Goal: Book appointment/travel/reservation

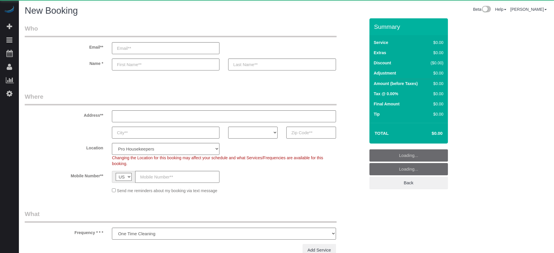
select select "number:9"
select select "4"
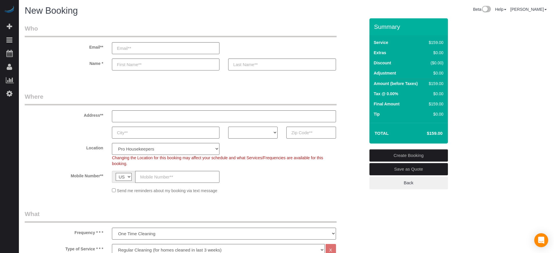
click at [249, 129] on select "AK AL AR AZ CA CO CT DC DE [GEOGRAPHIC_DATA] [GEOGRAPHIC_DATA] HI IA ID IL IN K…" at bounding box center [252, 132] width 49 height 12
select select "OH"
click at [228, 126] on select "AK AL AR AZ CA CO CT DC DE [GEOGRAPHIC_DATA] [GEOGRAPHIC_DATA] HI IA ID IL IN K…" at bounding box center [252, 132] width 49 height 12
click at [250, 149] on div "Location Pro Housekeepers [GEOGRAPHIC_DATA] [GEOGRAPHIC_DATA] [GEOGRAPHIC_DATA]…" at bounding box center [194, 155] width 349 height 24
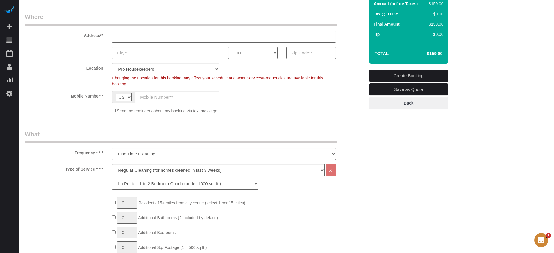
scroll to position [145, 0]
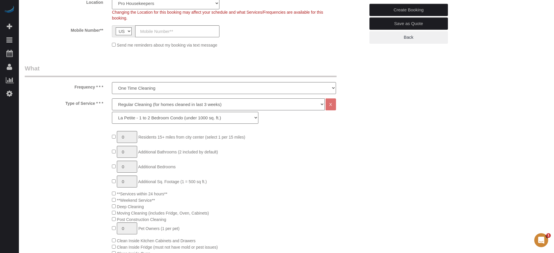
click at [171, 107] on select "Deep Cleaning (for homes that have not been cleaned in 3+ weeks) Spruce Regular…" at bounding box center [218, 104] width 213 height 12
select select "6"
click at [112, 98] on select "Deep Cleaning (for homes that have not been cleaned in 3+ weeks) Spruce Regular…" at bounding box center [218, 104] width 213 height 12
click at [160, 115] on select "La Petite - 1 to 2 Bedroom Condo (under 1000 sq. ft.) La Petite II - 2 Bedroom …" at bounding box center [185, 118] width 147 height 12
select select "161"
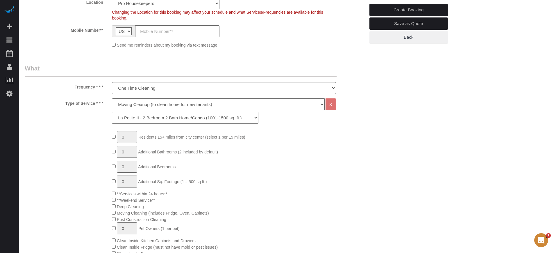
click at [112, 112] on select "La Petite - 1 to 2 Bedroom Condo (under 1000 sq. ft.) La Petite II - 2 Bedroom …" at bounding box center [185, 118] width 147 height 12
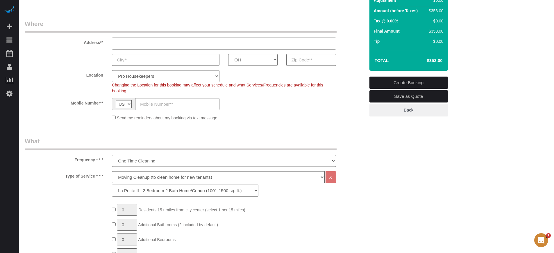
click at [427, 62] on h4 "$353.00" at bounding box center [425, 60] width 33 height 5
click at [427, 61] on h4 "$353.00" at bounding box center [425, 60] width 33 height 5
click at [433, 63] on td "$353.00" at bounding box center [426, 60] width 38 height 15
click at [433, 58] on h4 "$353.00" at bounding box center [425, 60] width 33 height 5
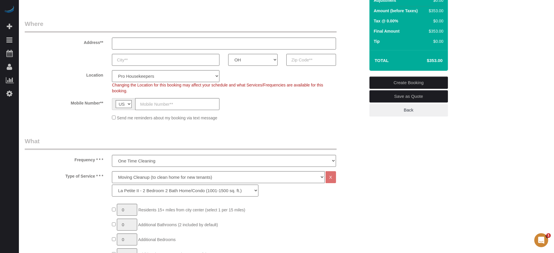
click at [433, 58] on h4 "$353.00" at bounding box center [425, 60] width 33 height 5
copy div "$353.00 Create Booking Save as Quote Back"
